Goal: Task Accomplishment & Management: Manage account settings

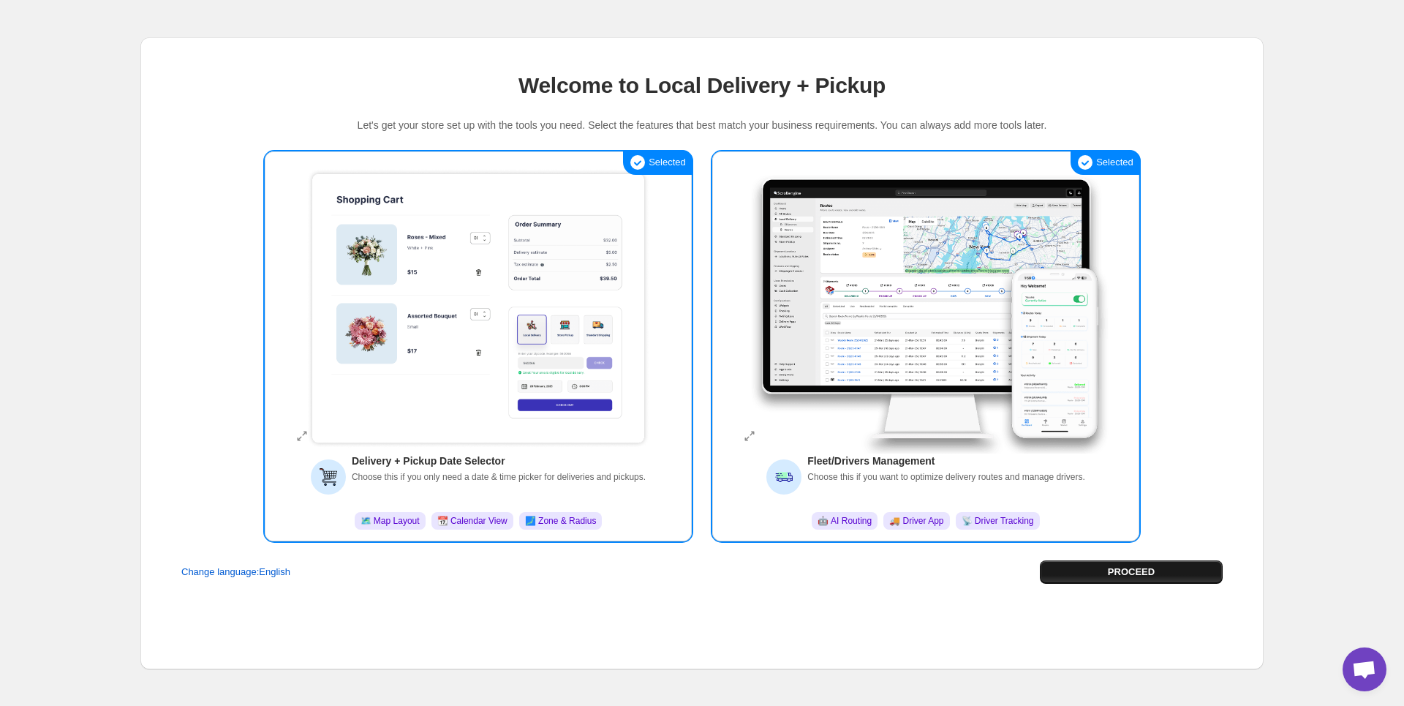
click at [1118, 562] on button "PROCEED" at bounding box center [1131, 571] width 183 height 23
click at [1118, 562] on div "PROCEED" at bounding box center [1131, 571] width 183 height 23
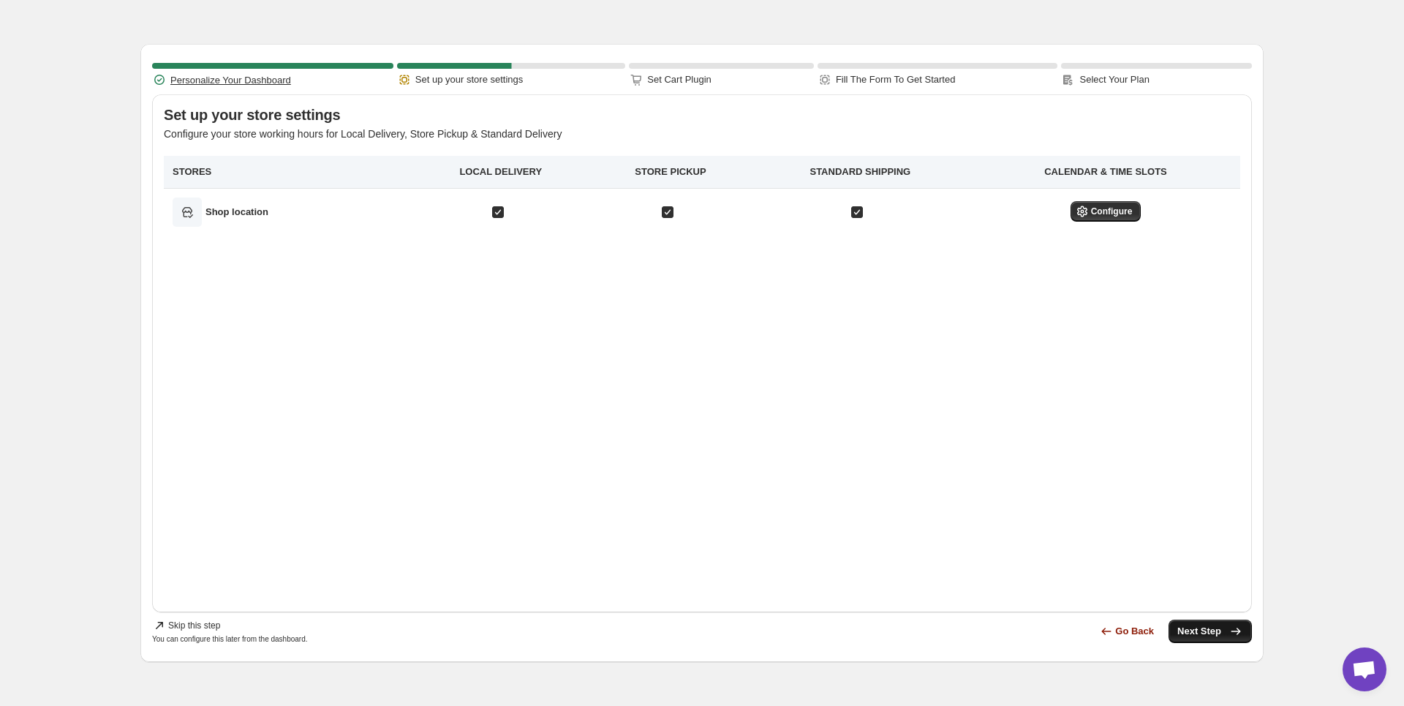
click at [1207, 632] on span "Next Step" at bounding box center [1210, 631] width 66 height 15
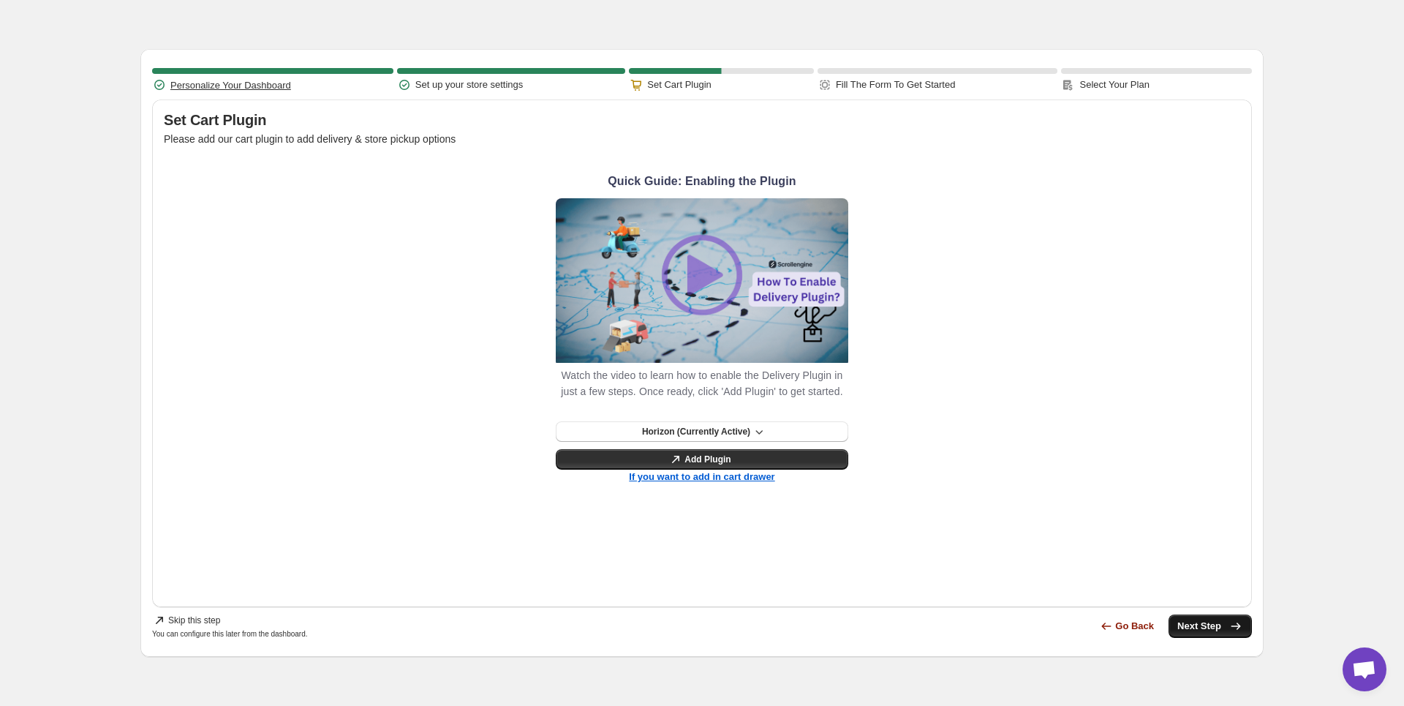
click at [1227, 630] on span "Next Step" at bounding box center [1210, 626] width 66 height 15
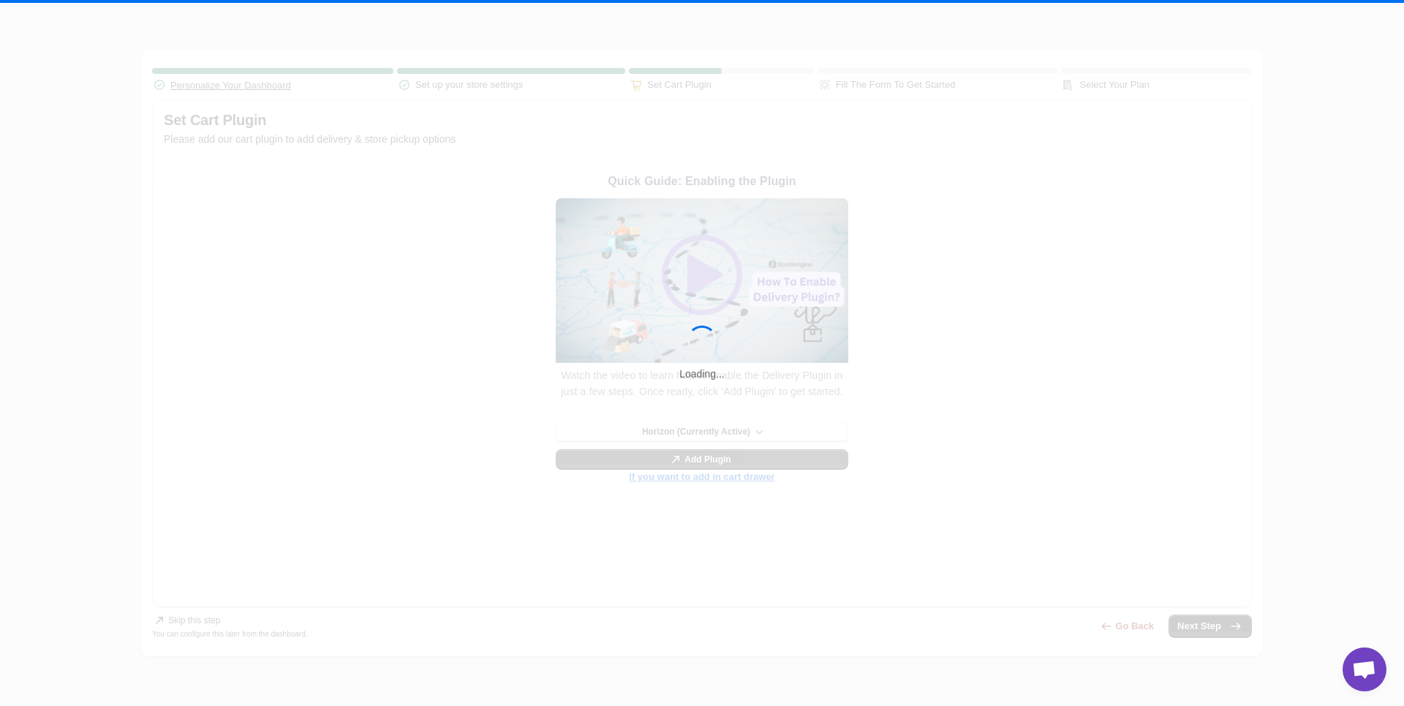
select select "no"
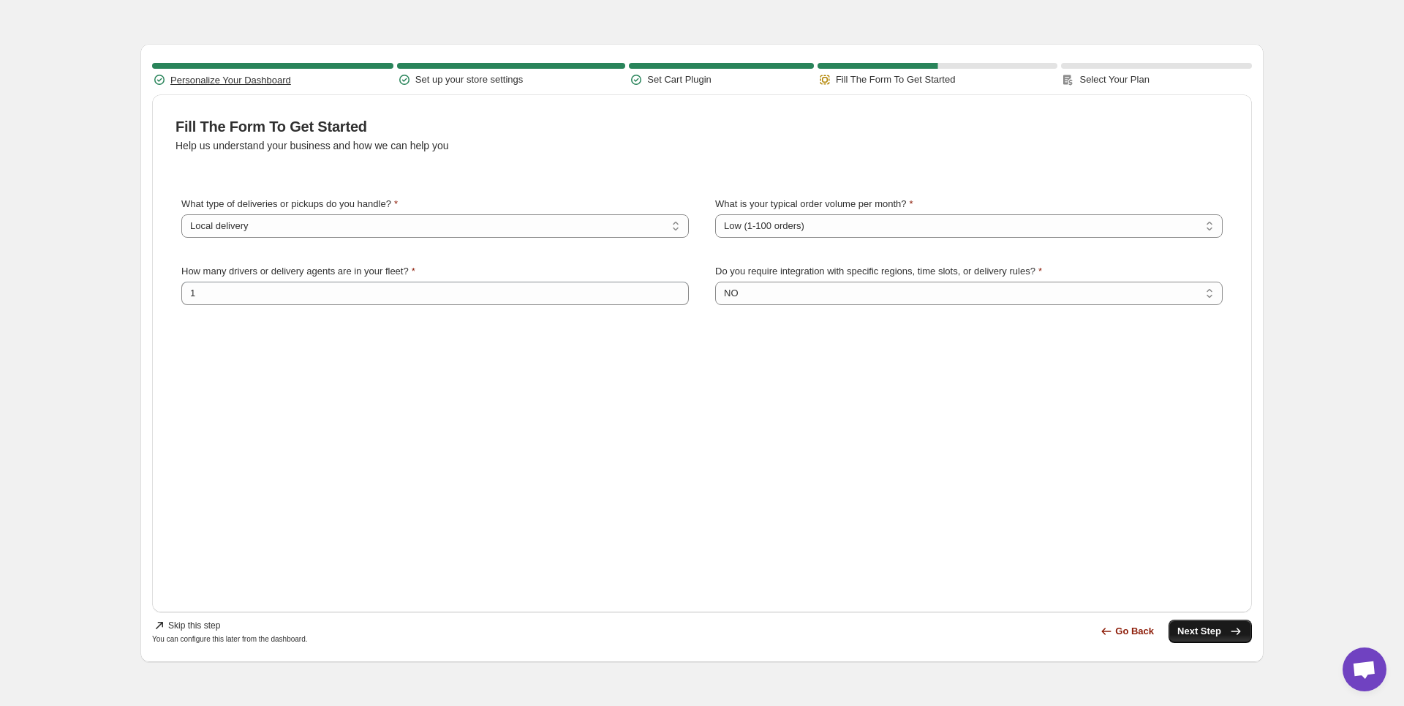
click at [1211, 638] on button "Next Step" at bounding box center [1209, 630] width 83 height 23
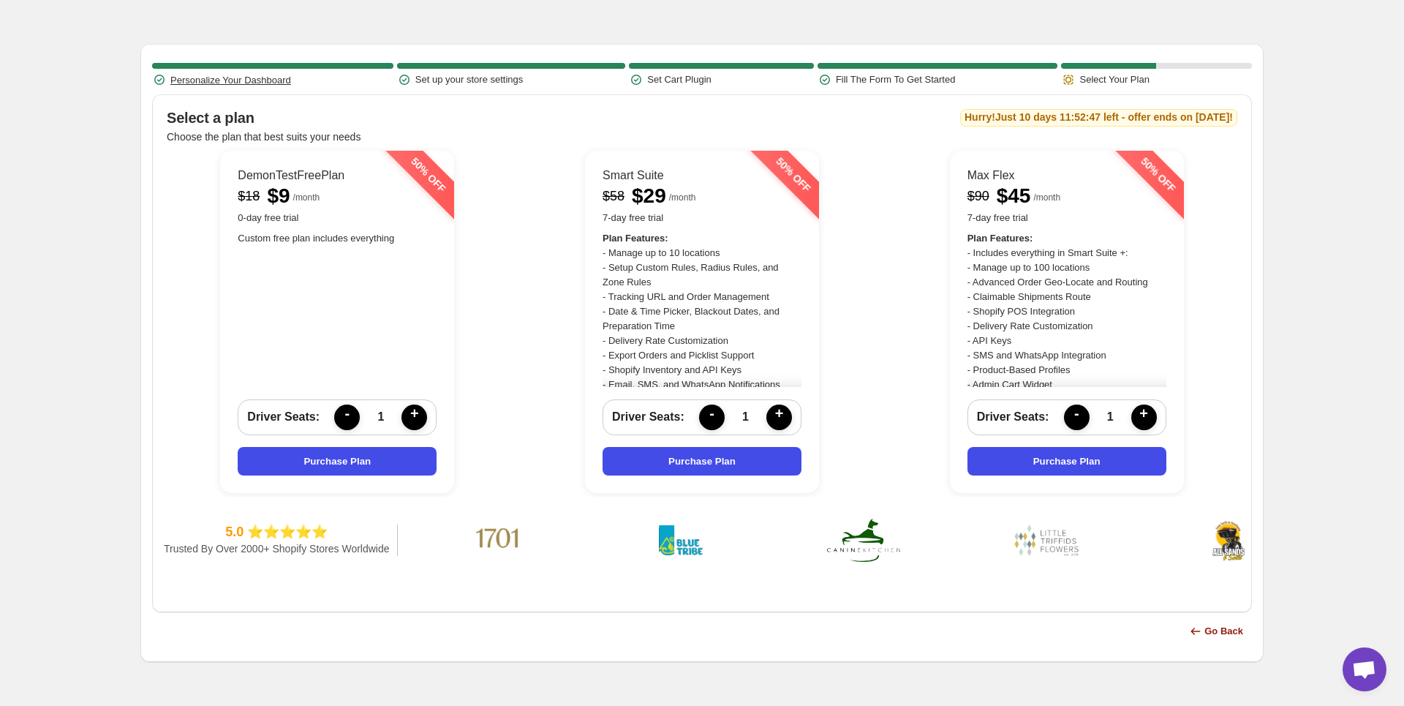
drag, startPoint x: 242, startPoint y: 175, endPoint x: 351, endPoint y: 174, distance: 108.9
click at [351, 174] on p "DemonTestFreePlan" at bounding box center [337, 175] width 199 height 15
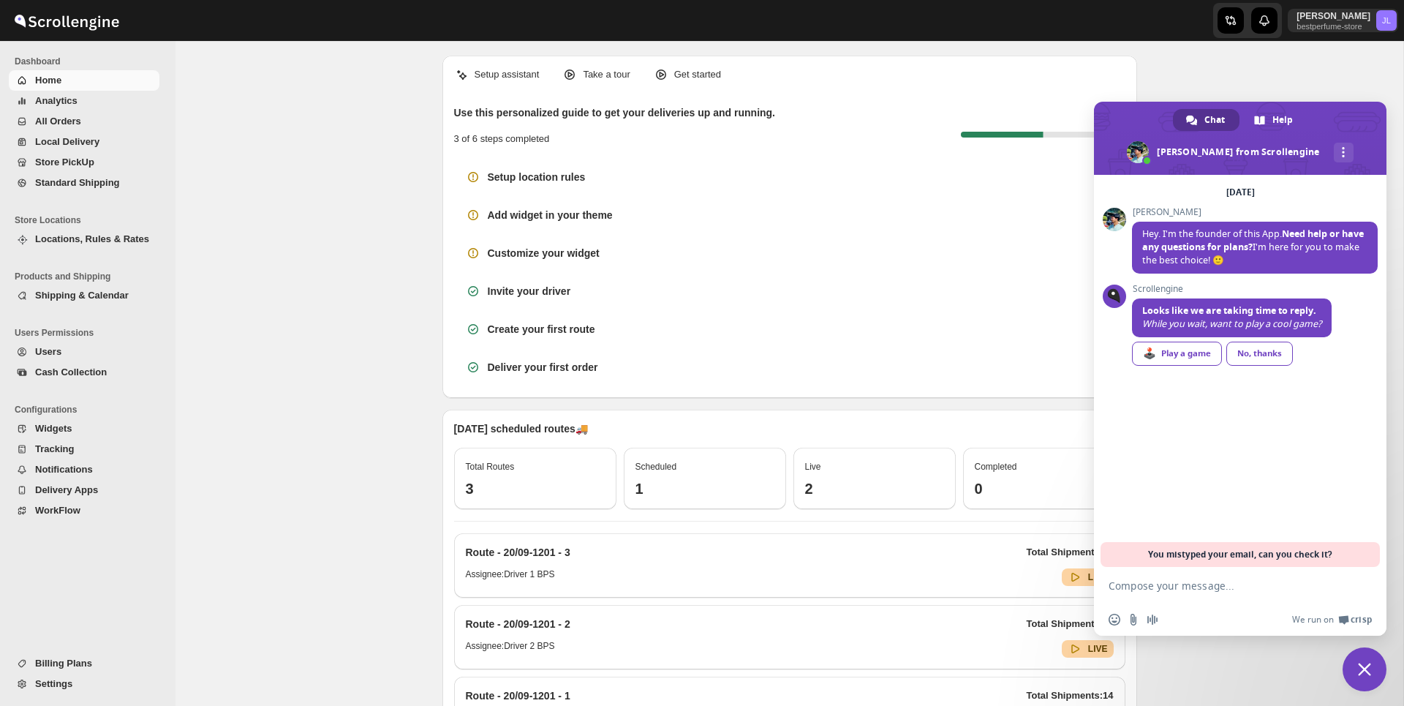
click at [1366, 664] on span "Close chat" at bounding box center [1364, 668] width 13 height 13
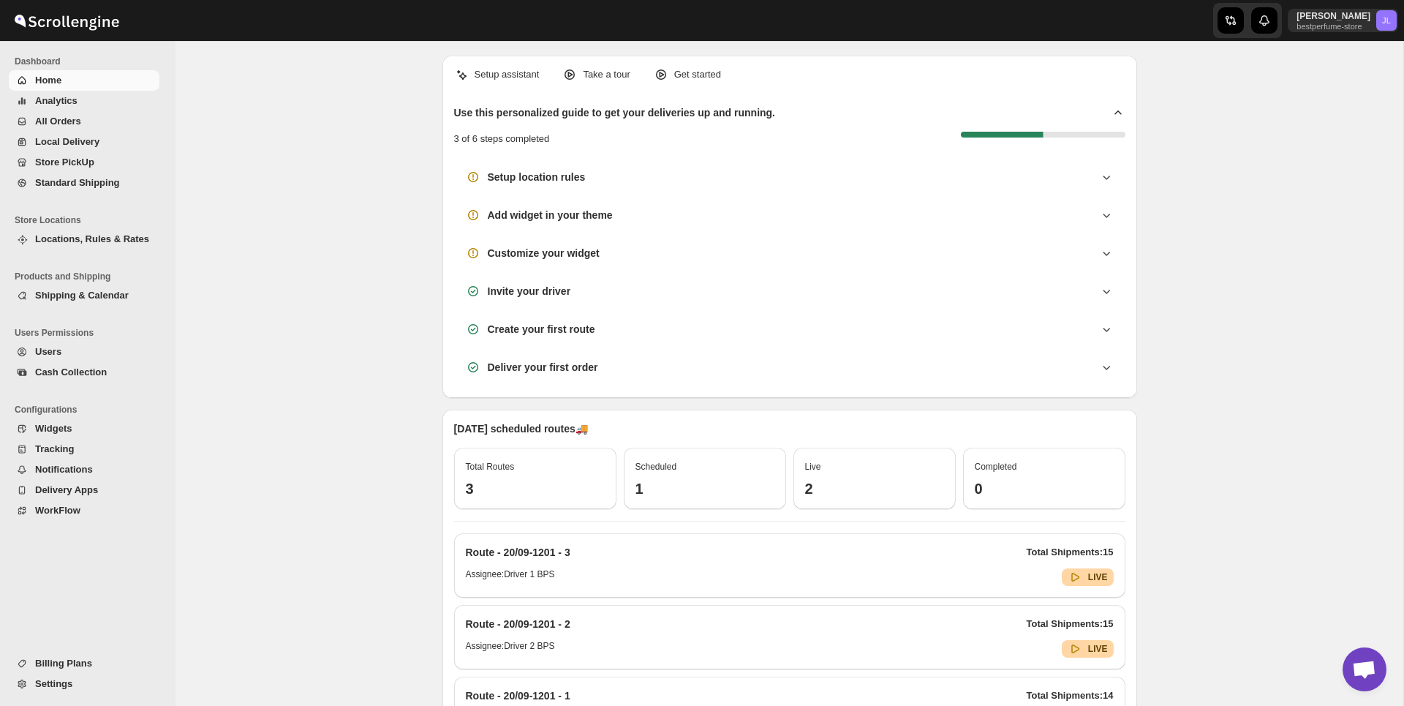
click at [338, 219] on div "Setup assistant Take a tour Get started Use this personalized guide to get your…" at bounding box center [789, 619] width 1228 height 1157
click at [82, 107] on span "Analytics" at bounding box center [95, 101] width 121 height 15
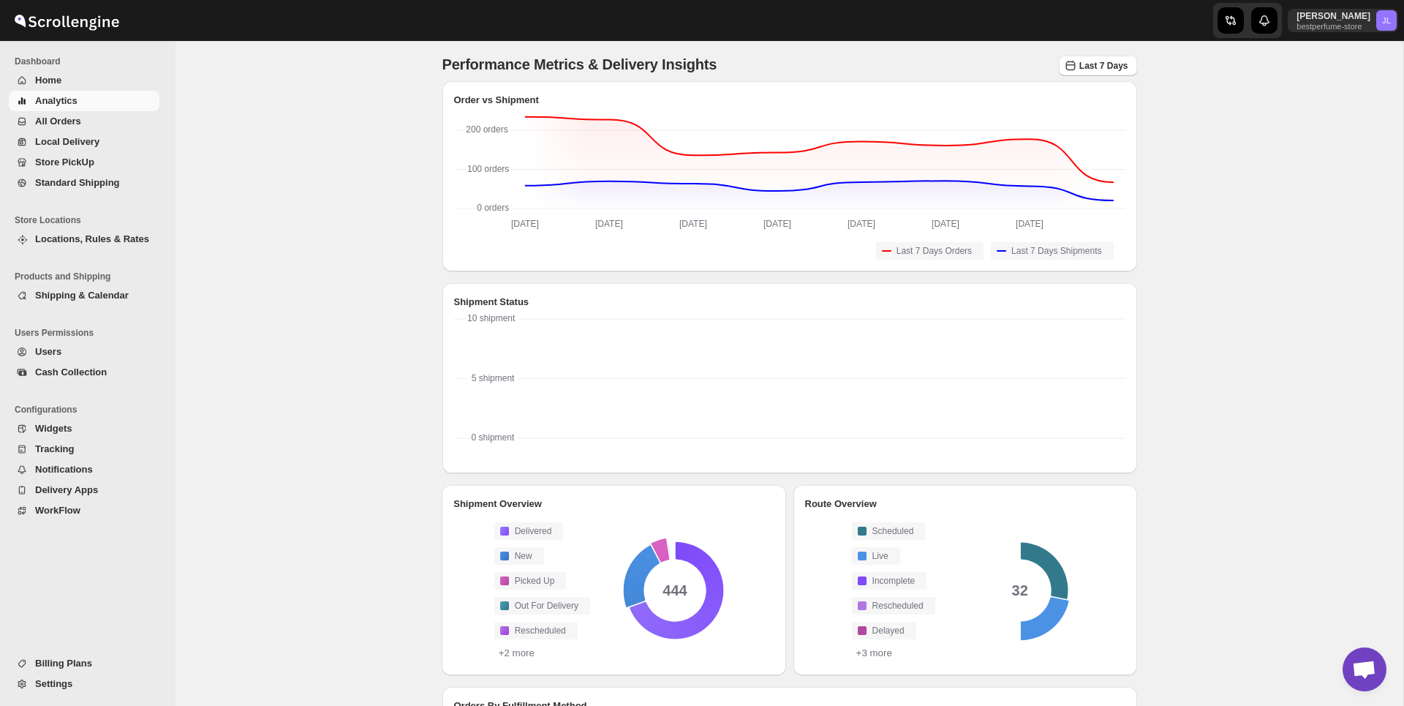
click at [83, 121] on span "All Orders" at bounding box center [95, 121] width 121 height 15
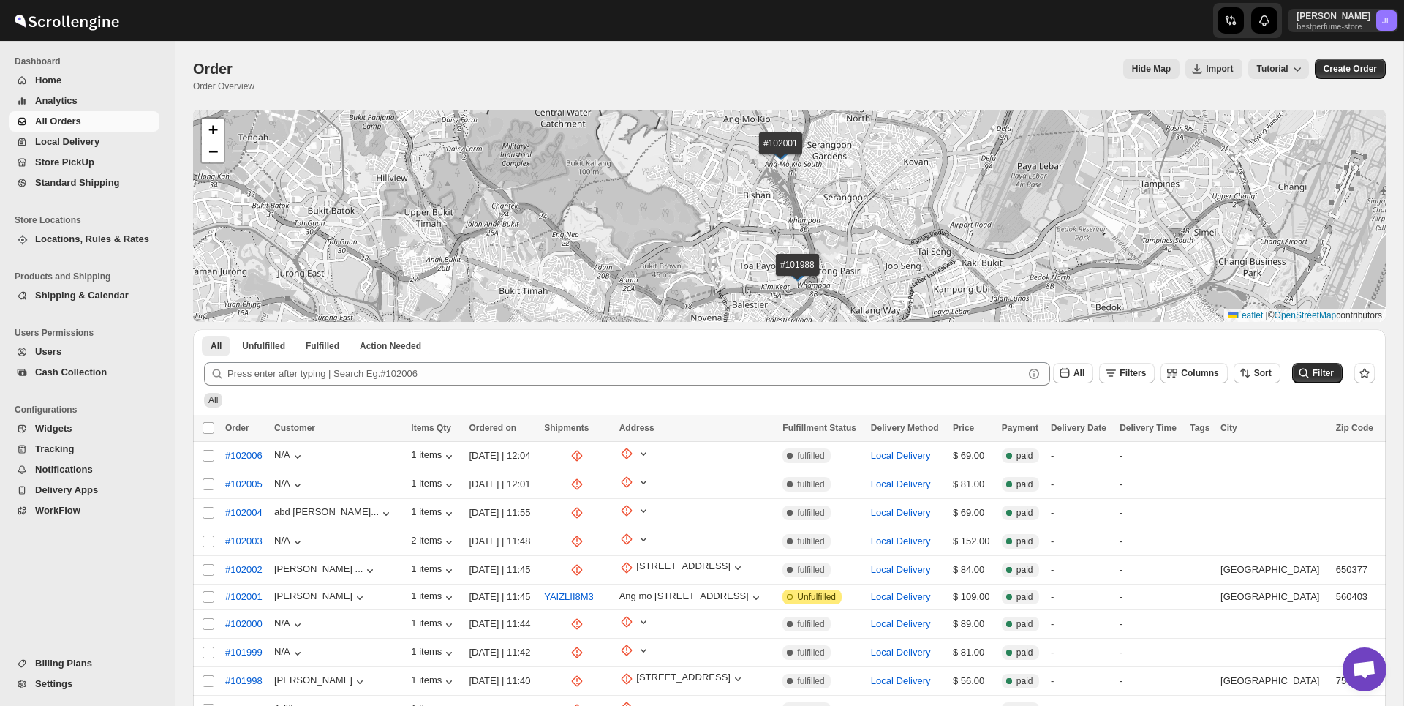
click at [78, 73] on span "Home" at bounding box center [95, 80] width 121 height 15
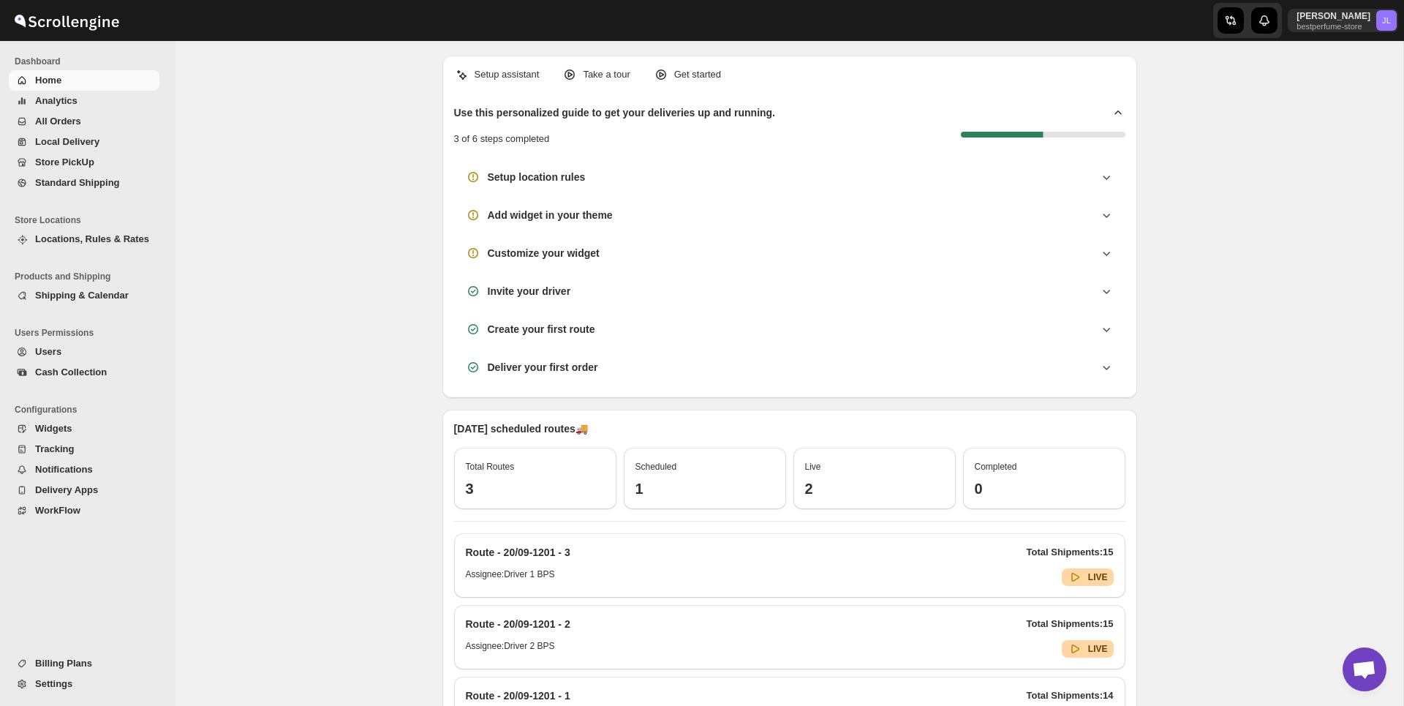
click at [99, 116] on span "All Orders" at bounding box center [95, 121] width 121 height 15
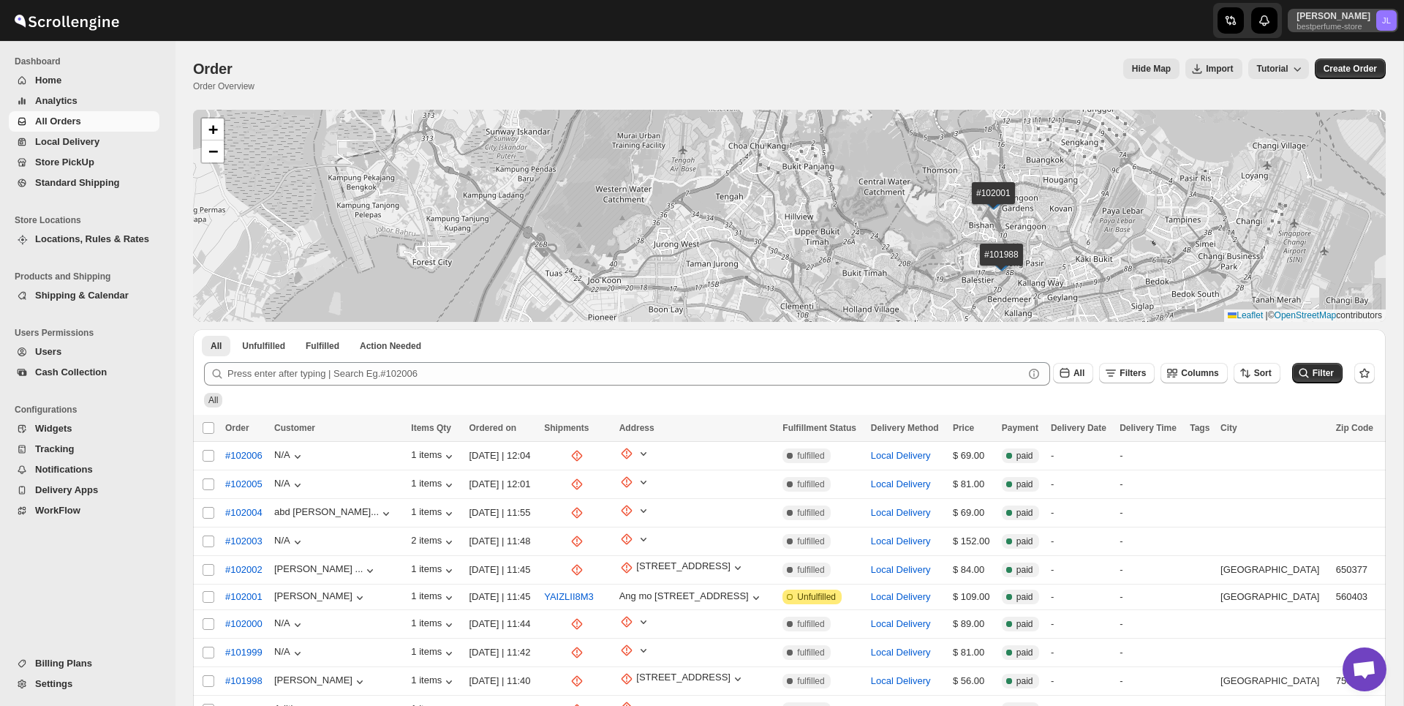
click at [1332, 29] on p "bestperfume-store" at bounding box center [1333, 26] width 74 height 9
click at [1331, 154] on span "Logout" at bounding box center [1360, 161] width 58 height 15
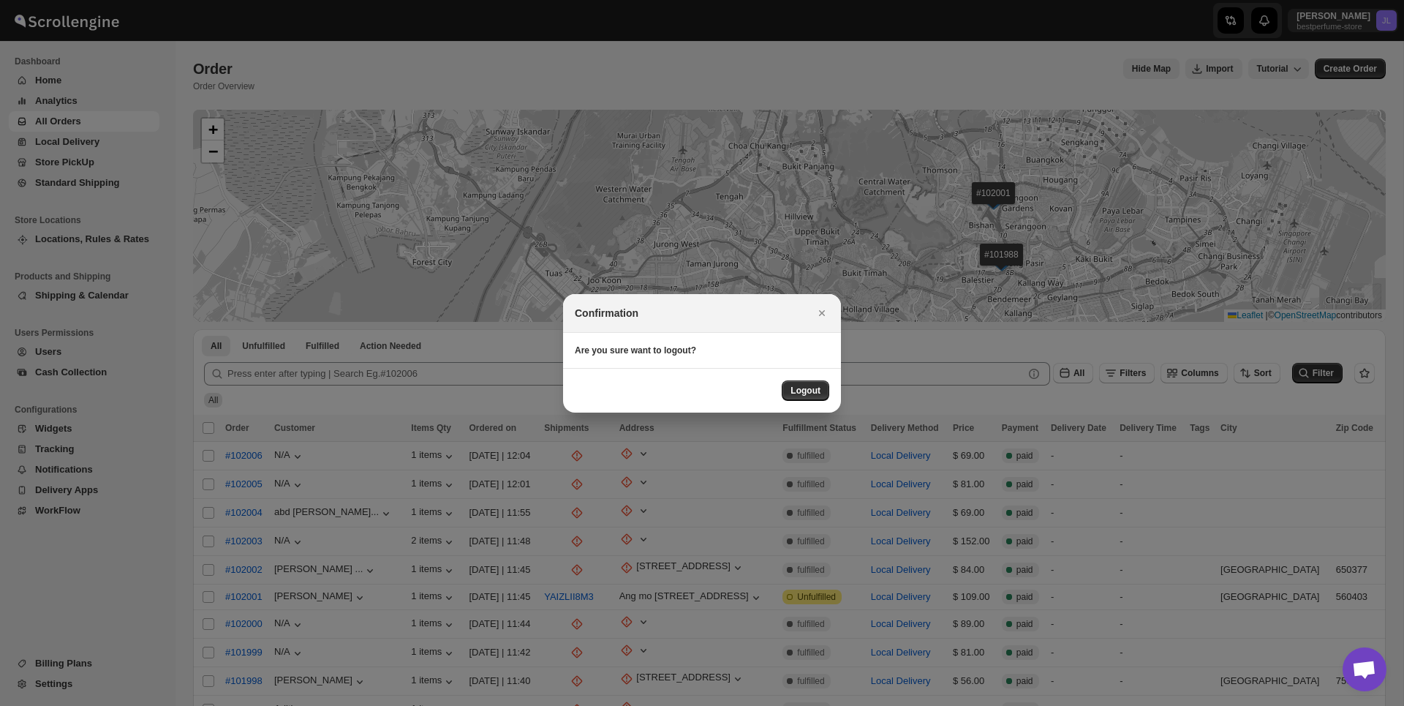
click at [817, 378] on div "Logout" at bounding box center [702, 390] width 278 height 45
click at [813, 390] on span "Logout" at bounding box center [805, 391] width 30 height 12
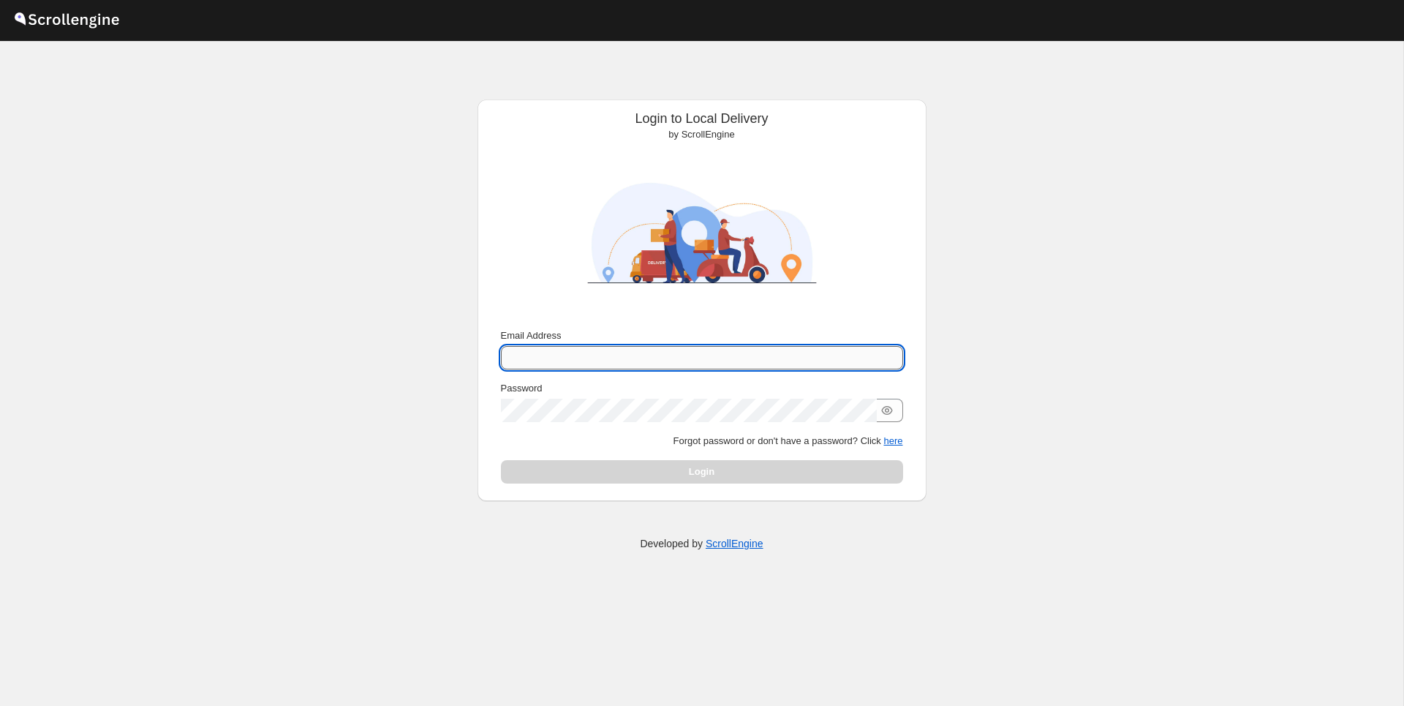
click at [666, 355] on input "Email Address" at bounding box center [702, 357] width 402 height 23
type input "[PERSON_NAME][EMAIL_ADDRESS][DOMAIN_NAME]"
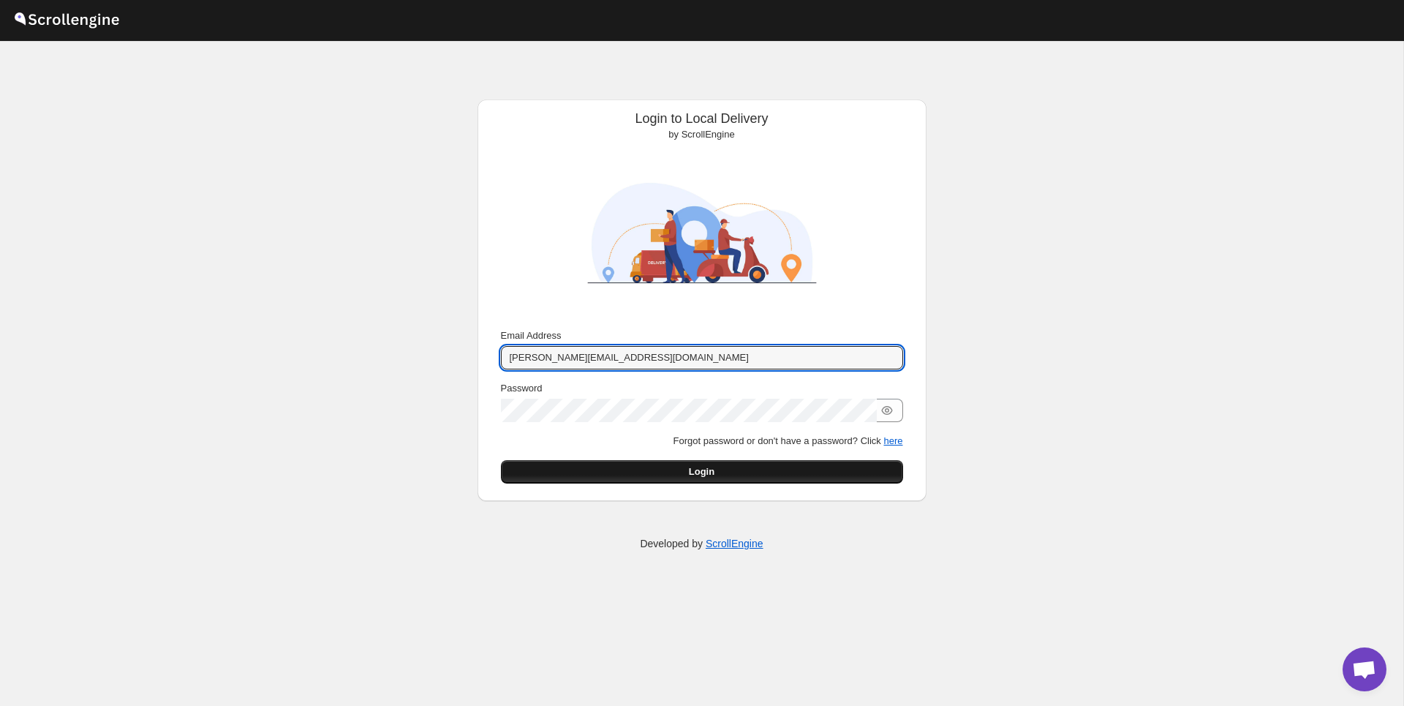
click at [785, 469] on button "Login" at bounding box center [702, 471] width 402 height 23
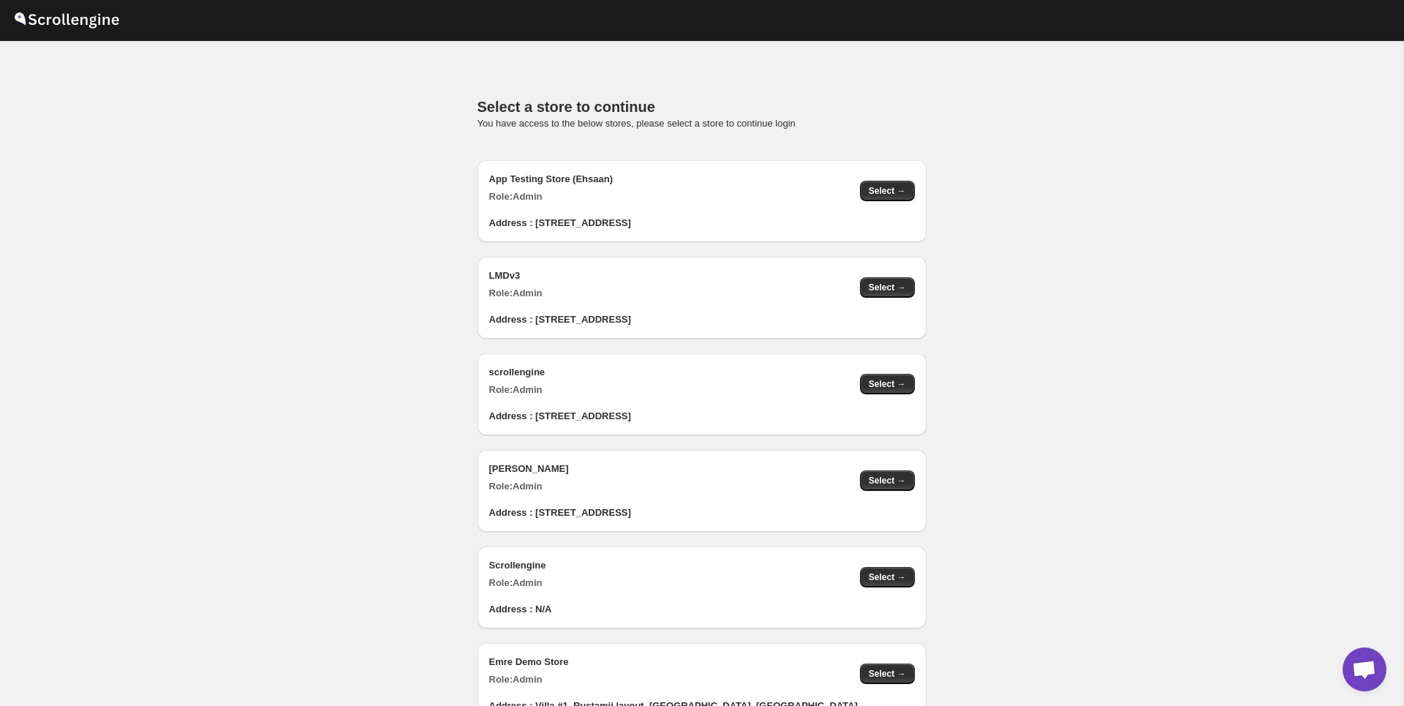
scroll to position [1467, 0]
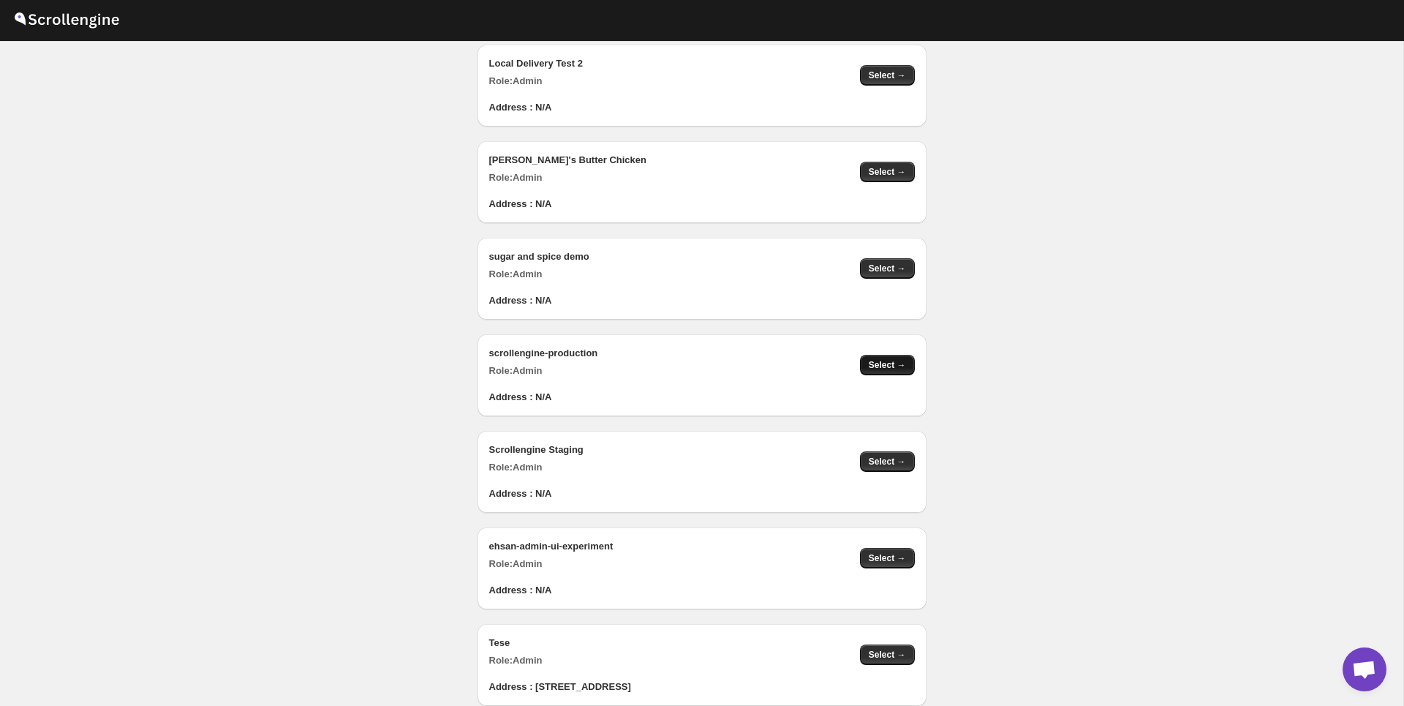
click at [897, 366] on span "Select →" at bounding box center [887, 365] width 37 height 12
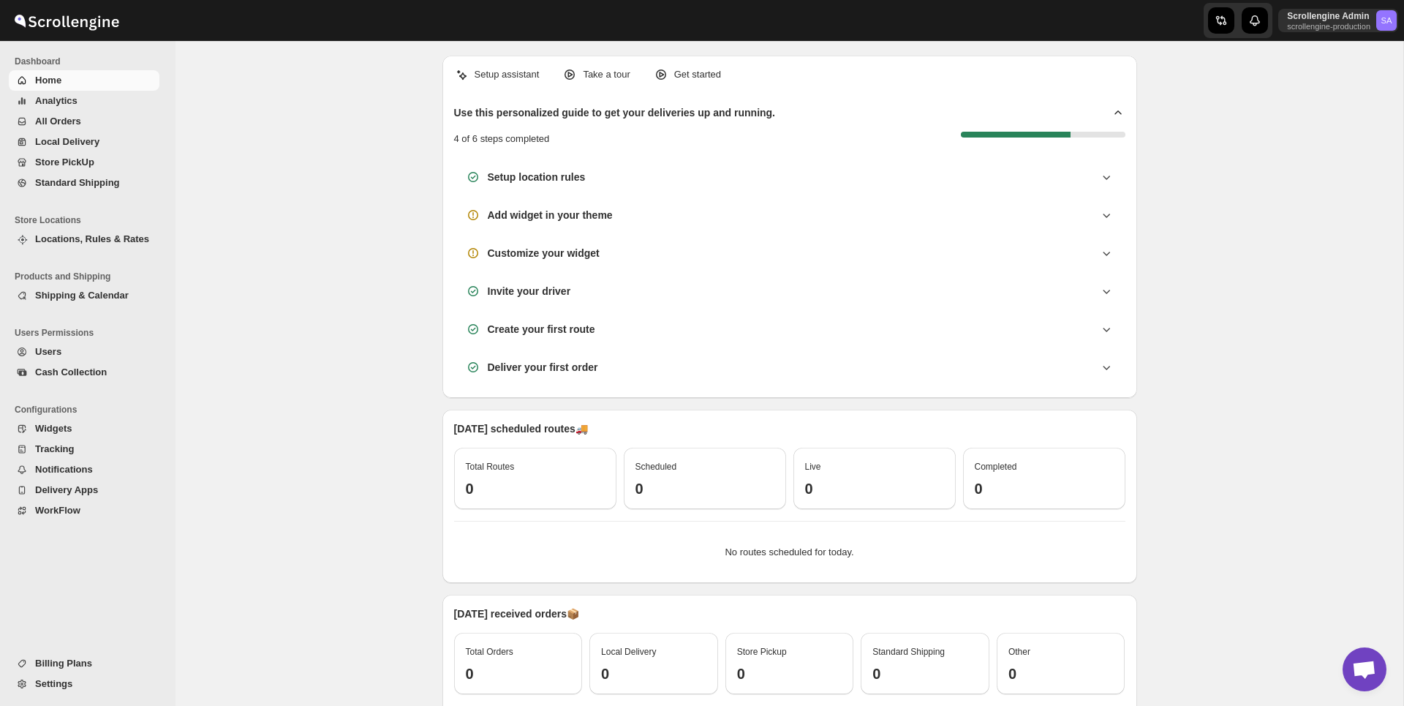
click at [323, 182] on div "Setup assistant Take a tour Get started Use this personalized guide to get your…" at bounding box center [789, 444] width 1228 height 806
click at [107, 102] on span "Analytics" at bounding box center [95, 101] width 121 height 15
